Goal: Transaction & Acquisition: Purchase product/service

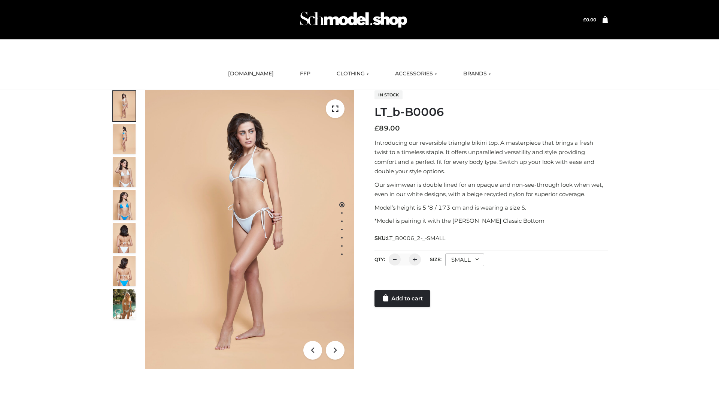
click at [403, 298] on link "Add to cart" at bounding box center [403, 298] width 56 height 16
